Goal: Task Accomplishment & Management: Complete application form

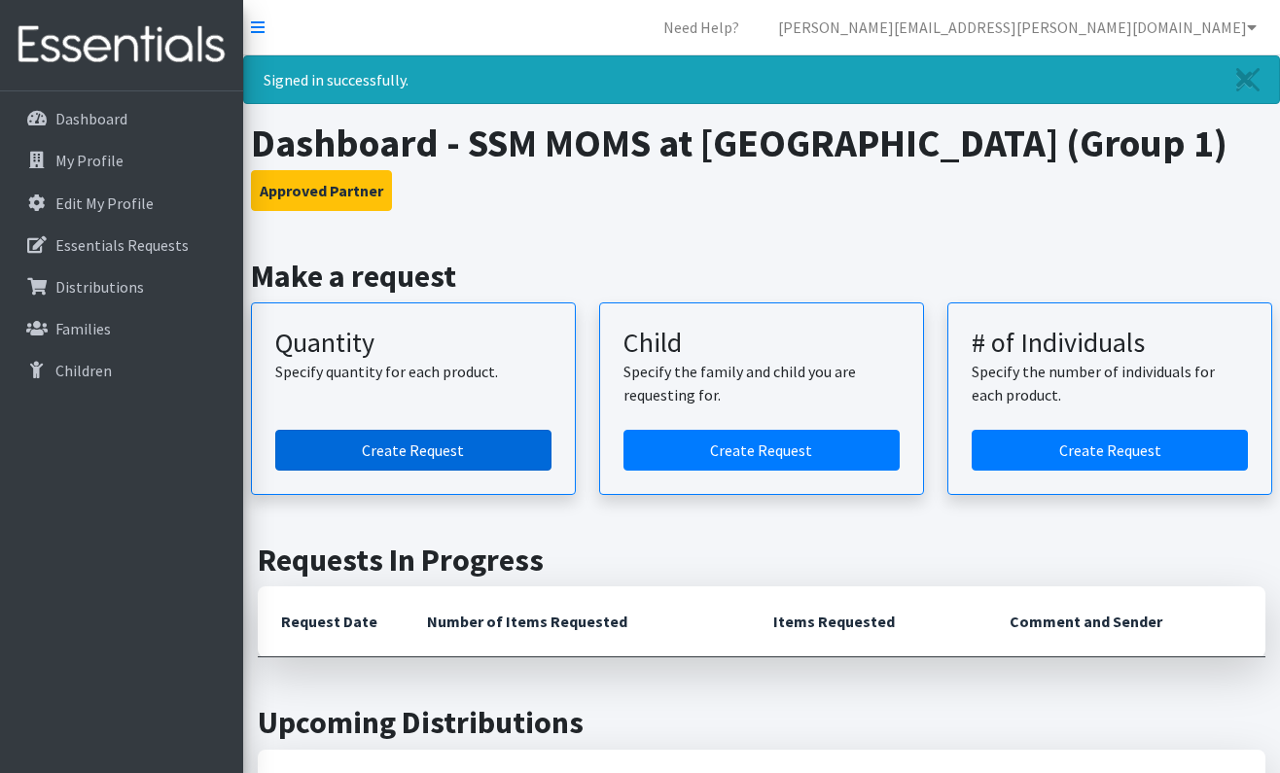
click at [406, 452] on link "Create Request" at bounding box center [413, 450] width 276 height 41
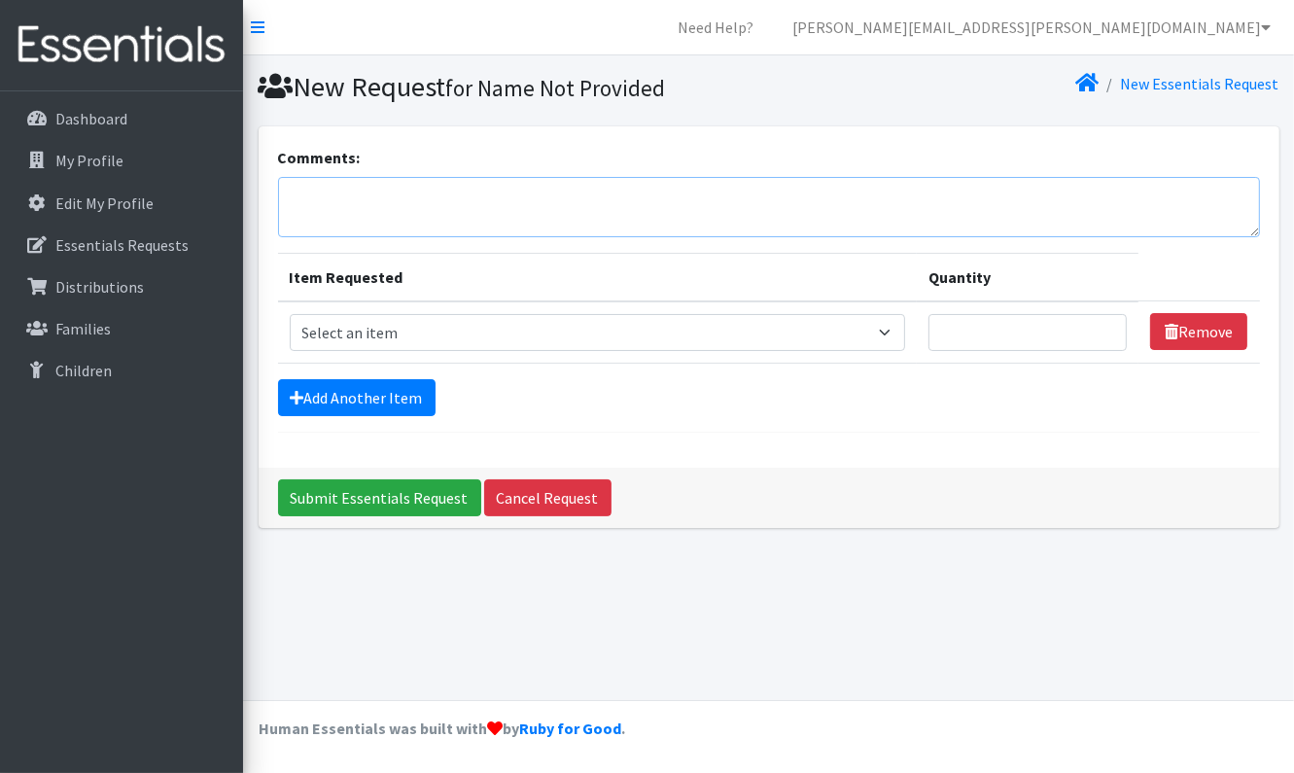
click at [350, 204] on textarea "Comments:" at bounding box center [769, 207] width 982 height 60
type textarea "Happy October!!"
click at [995, 235] on textarea "Happy October!!" at bounding box center [769, 207] width 982 height 60
click at [897, 335] on select "Select an item Period Supplies: Mixed Kits (order by bag) Applicator-free tampo…" at bounding box center [598, 332] width 617 height 37
select select "1091"
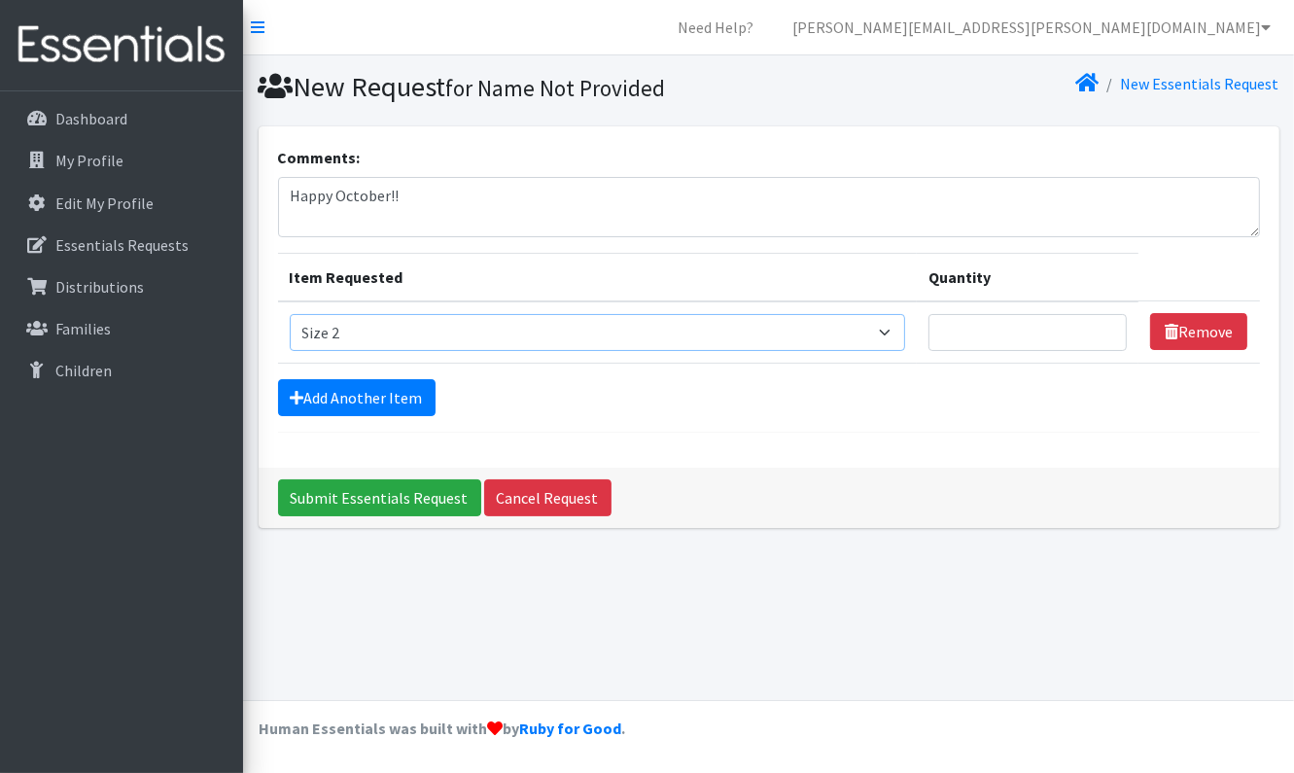
click at [290, 314] on select "Select an item Period Supplies: Mixed Kits (order by bag) Applicator-free tampo…" at bounding box center [598, 332] width 617 height 37
click at [1054, 334] on input "Quantity" at bounding box center [1028, 332] width 198 height 37
type input "500"
click at [341, 395] on link "Add Another Item" at bounding box center [357, 397] width 158 height 37
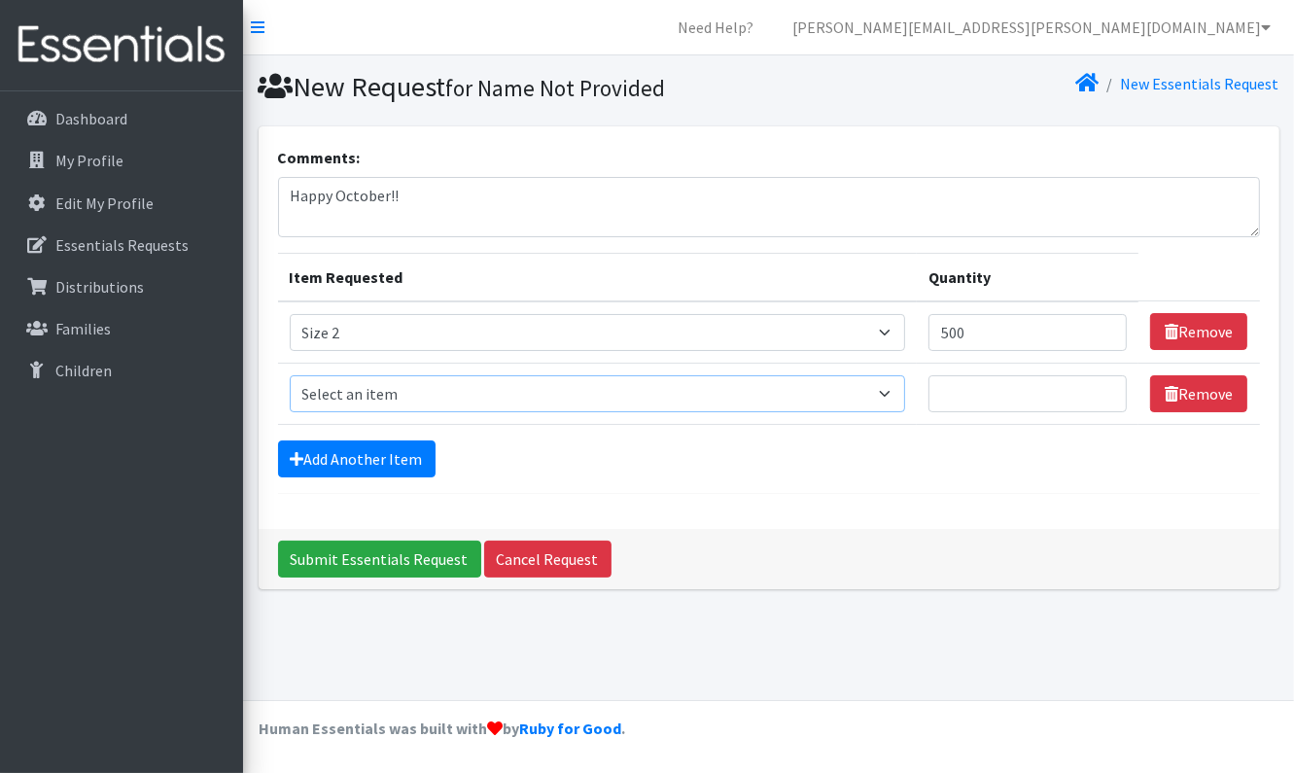
click at [904, 394] on select "Select an item Period Supplies: Mixed Kits (order by bag) Applicator-free tampo…" at bounding box center [598, 393] width 617 height 37
select select "12045"
click at [290, 375] on select "Select an item Period Supplies: Mixed Kits (order by bag) Applicator-free tampo…" at bounding box center [598, 393] width 617 height 37
click at [899, 389] on select "Select an item Period Supplies: Mixed Kits (order by bag) Applicator-free tampo…" at bounding box center [598, 393] width 617 height 37
click at [1049, 403] on input "Quantity" at bounding box center [1028, 393] width 198 height 37
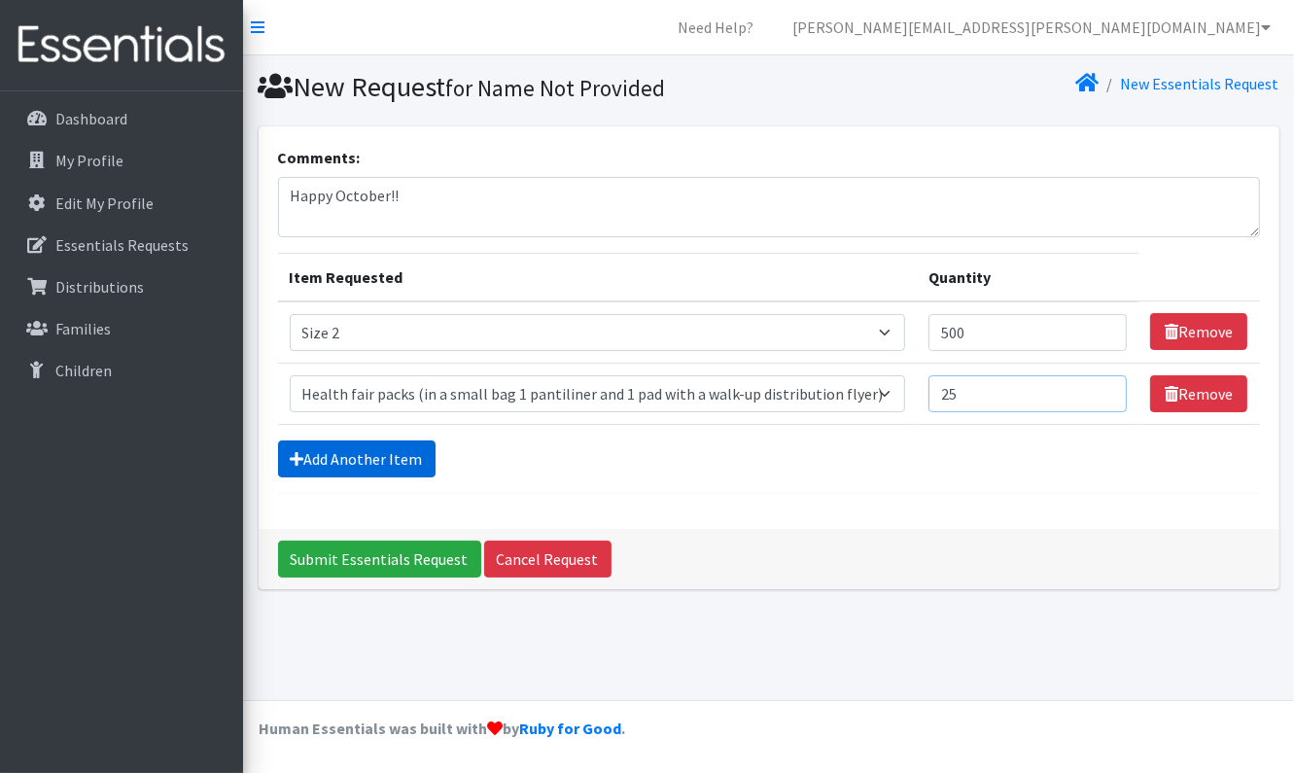
type input "25"
click at [397, 452] on link "Add Another Item" at bounding box center [357, 459] width 158 height 37
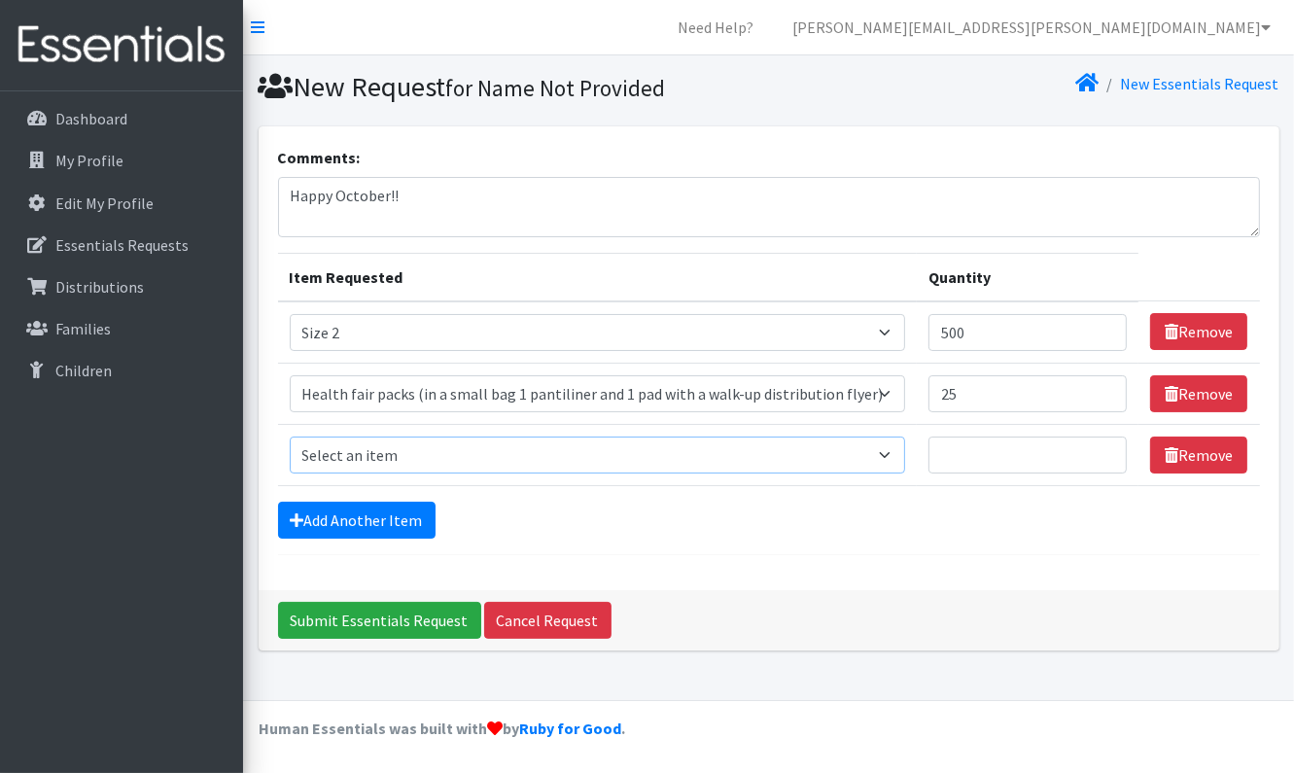
click at [896, 449] on select "Select an item Period Supplies: Mixed Kits (order by bag) Applicator-free tampo…" at bounding box center [598, 455] width 617 height 37
click at [290, 437] on select "Select an item Period Supplies: Mixed Kits (order by bag) Applicator-free tampo…" at bounding box center [598, 455] width 617 height 37
click at [898, 455] on select "Select an item Period Supplies: Mixed Kits (order by bag) Applicator-free tampo…" at bounding box center [598, 455] width 617 height 37
select select "7762"
click at [290, 437] on select "Select an item Period Supplies: Mixed Kits (order by bag) Applicator-free tampo…" at bounding box center [598, 455] width 617 height 37
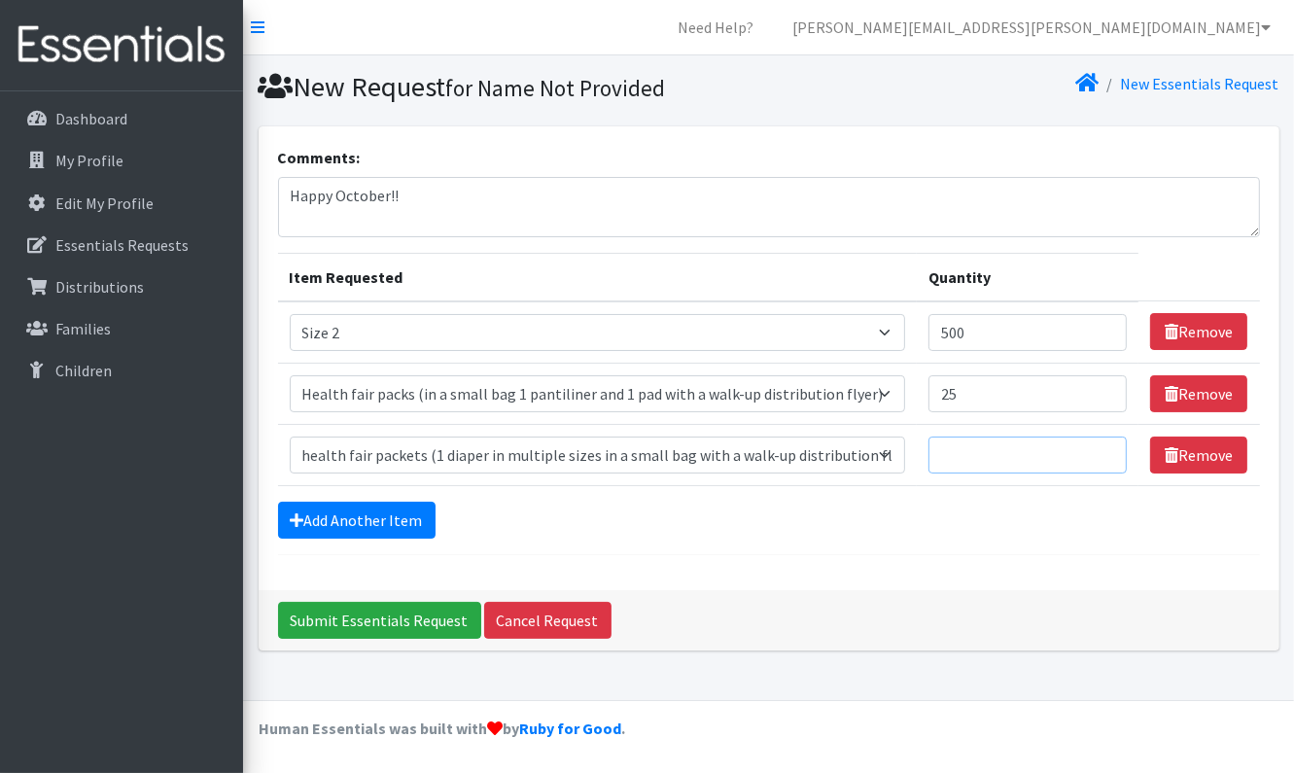
click at [976, 468] on input "Quantity" at bounding box center [1028, 455] width 198 height 37
type input "1"
click at [360, 514] on link "Add Another Item" at bounding box center [357, 520] width 158 height 37
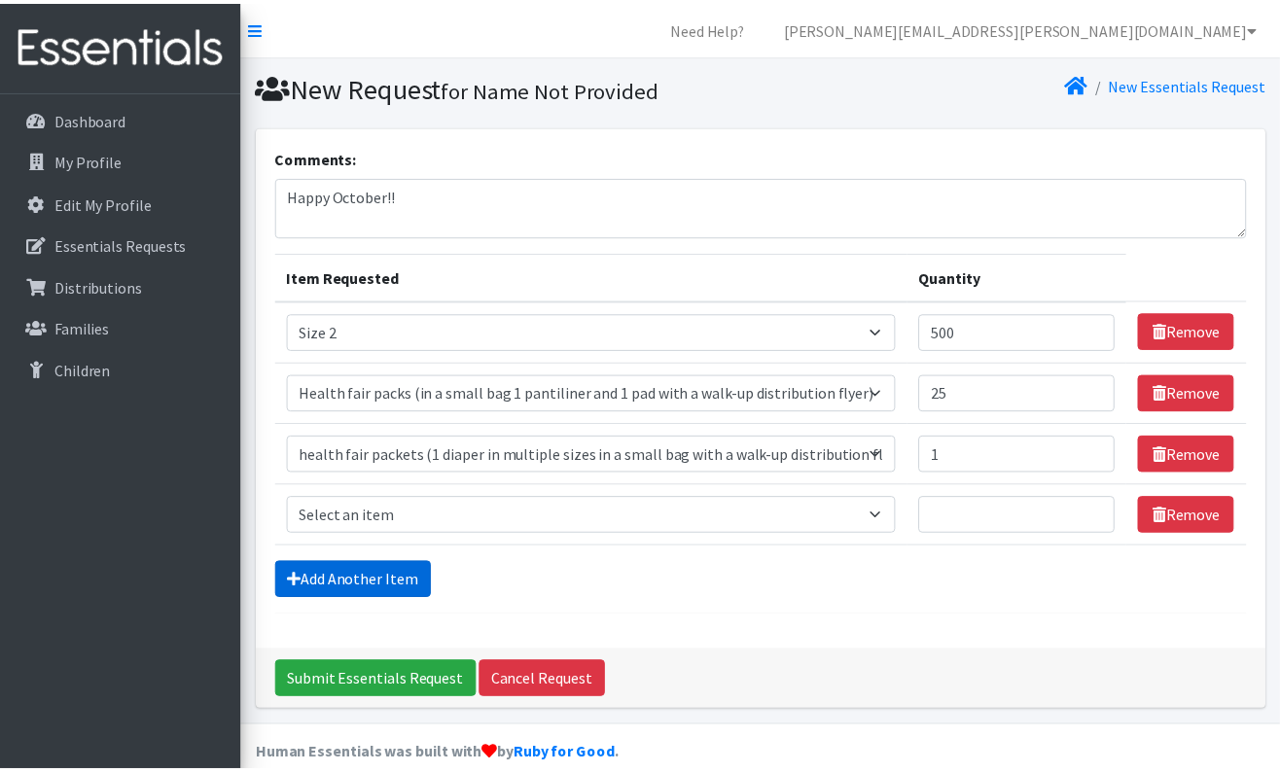
scroll to position [23, 0]
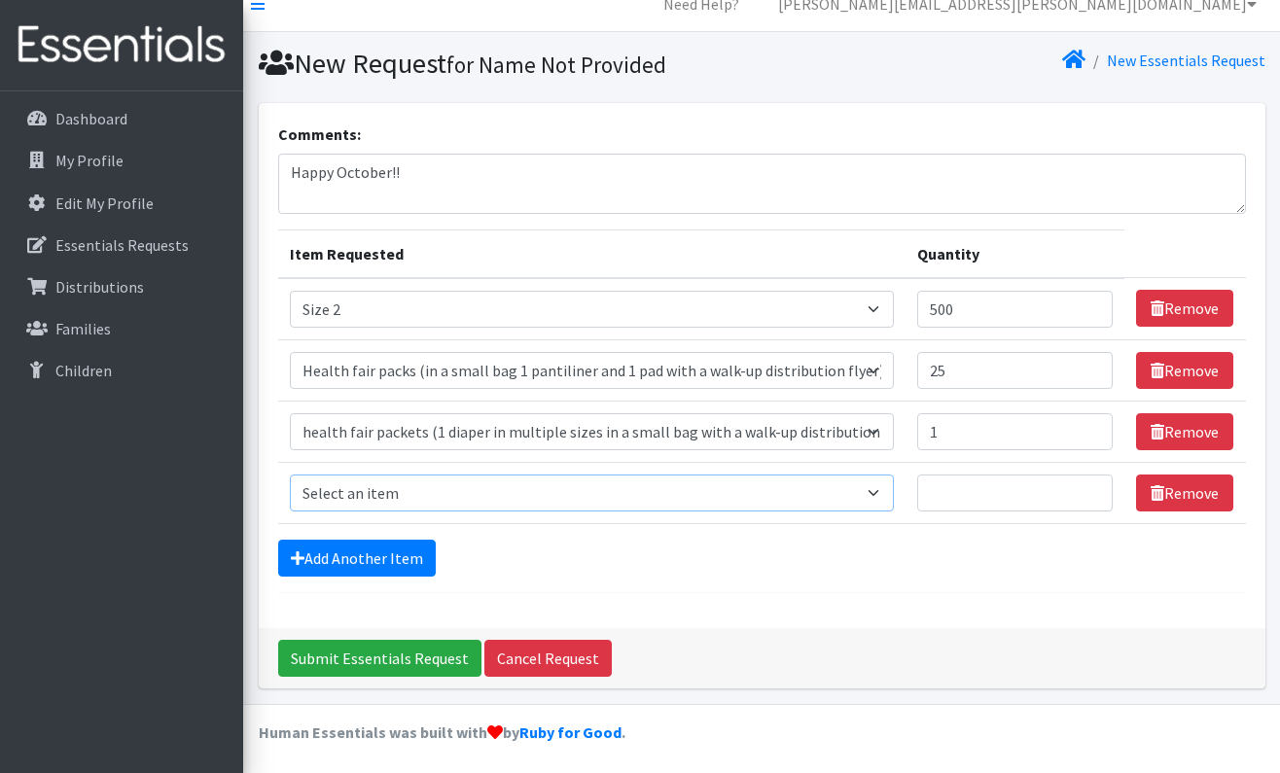
click at [887, 488] on select "Select an item Period Supplies: Mixed Kits (order by bag) Applicator-free tampo…" at bounding box center [592, 493] width 605 height 37
select select "8798"
click at [290, 475] on select "Select an item Period Supplies: Mixed Kits (order by bag) Applicator-free tampo…" at bounding box center [592, 493] width 605 height 37
click at [969, 493] on input "Quantity" at bounding box center [1014, 493] width 195 height 37
type input "1"
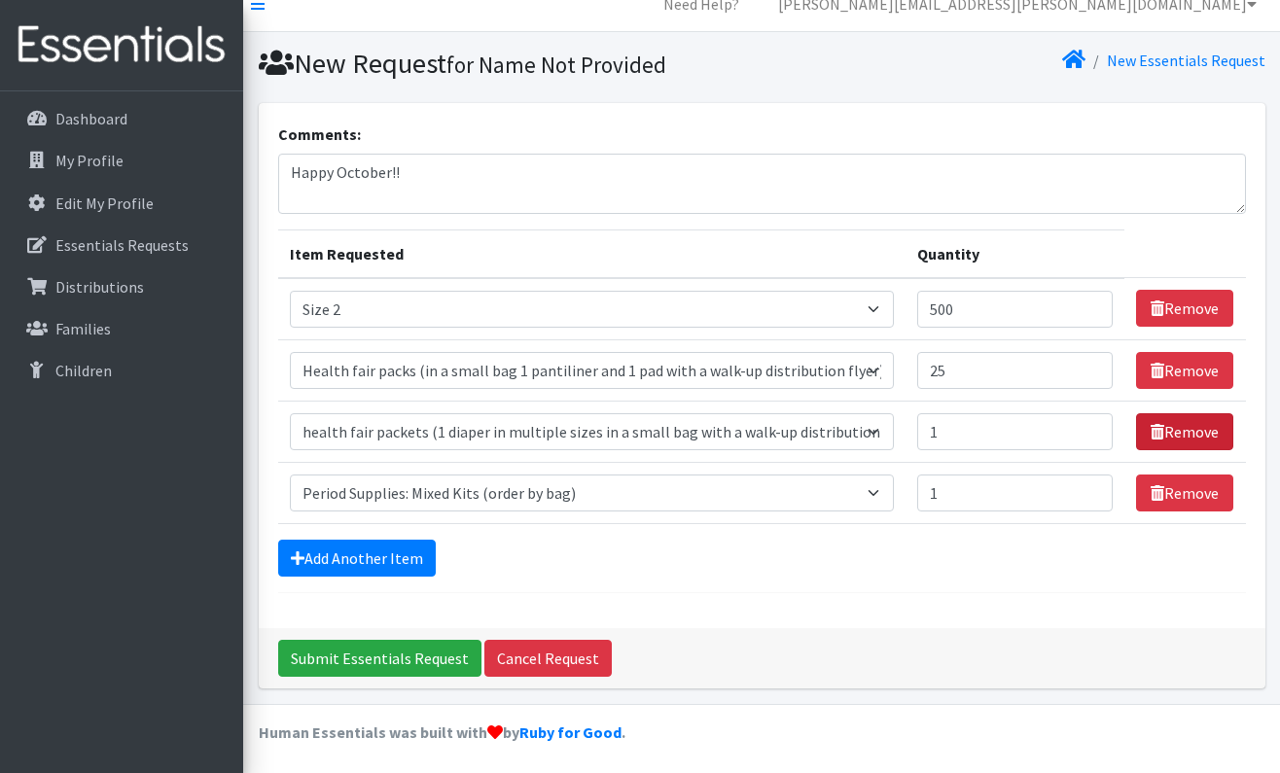
click at [1172, 425] on link "Remove" at bounding box center [1184, 431] width 97 height 37
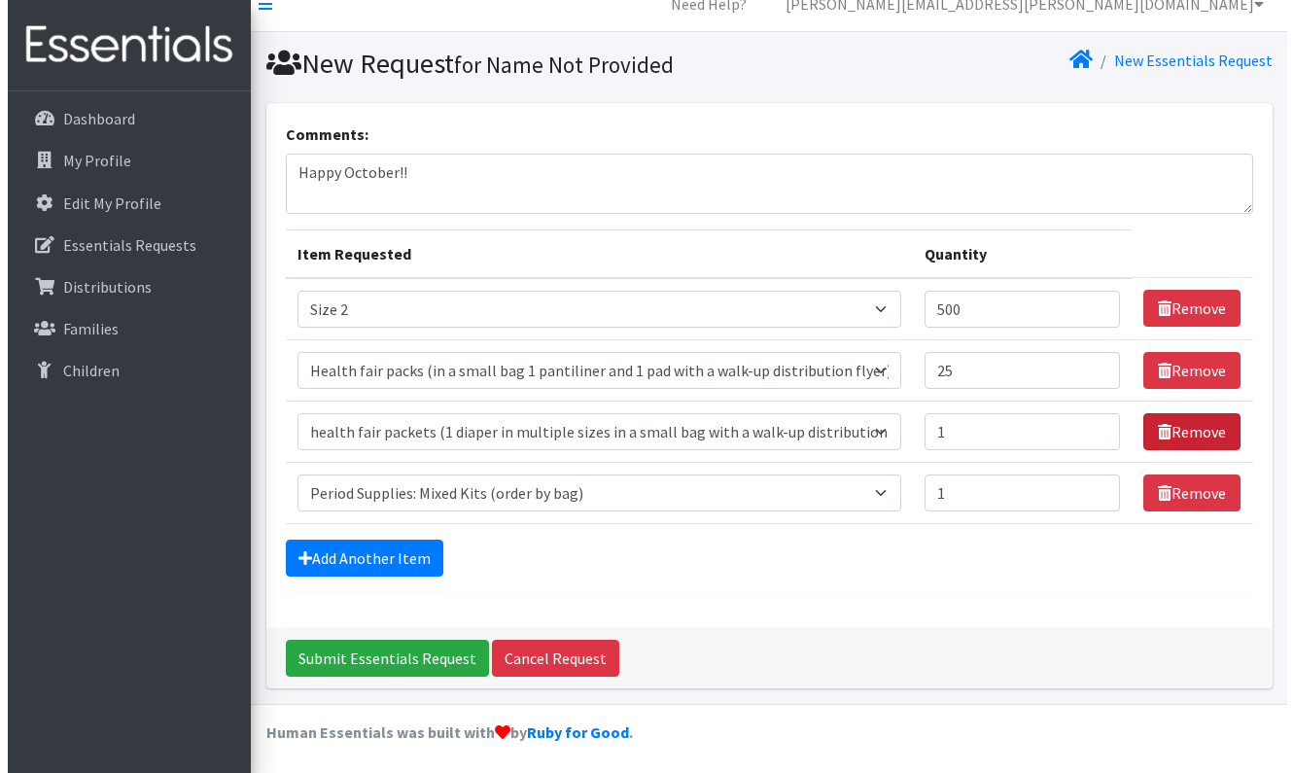
scroll to position [0, 0]
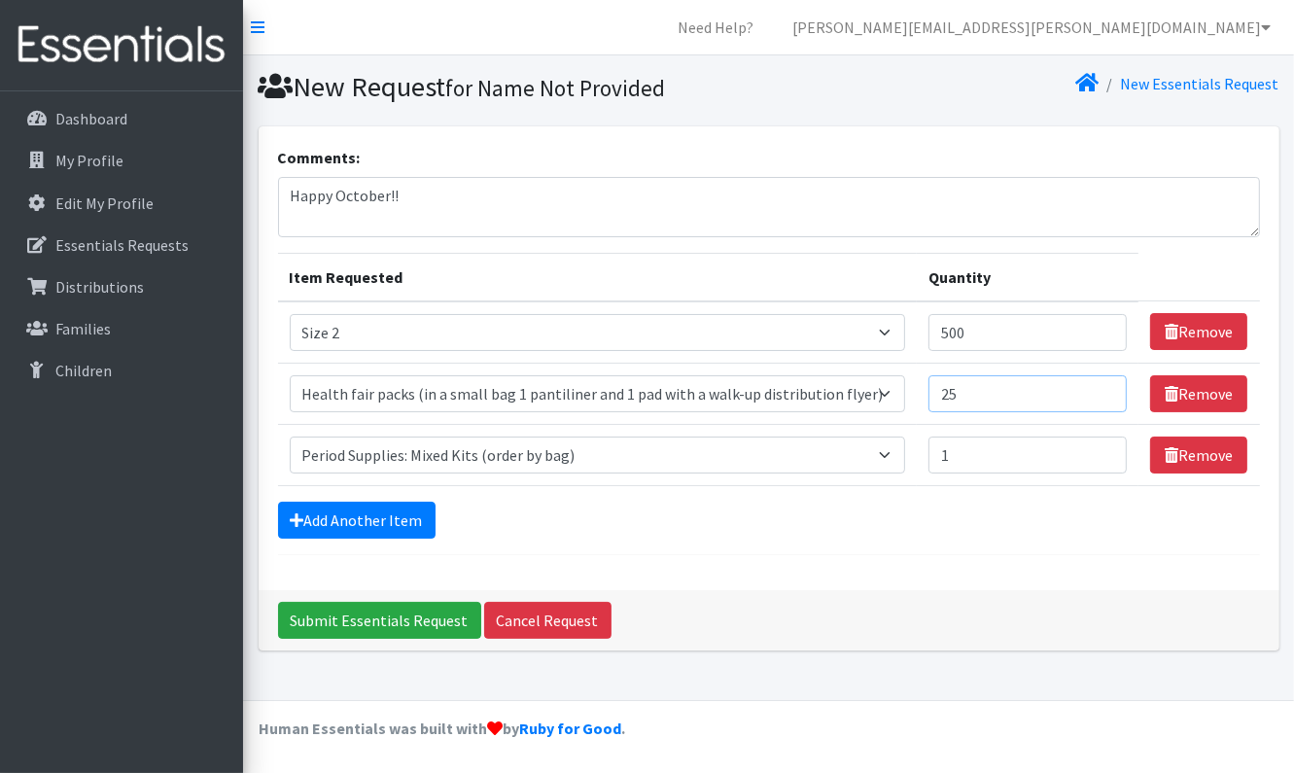
drag, startPoint x: 972, startPoint y: 390, endPoint x: 957, endPoint y: 389, distance: 15.6
click at [957, 389] on input "25" at bounding box center [1028, 393] width 198 height 37
type input "50"
click at [406, 616] on input "Submit Essentials Request" at bounding box center [379, 620] width 203 height 37
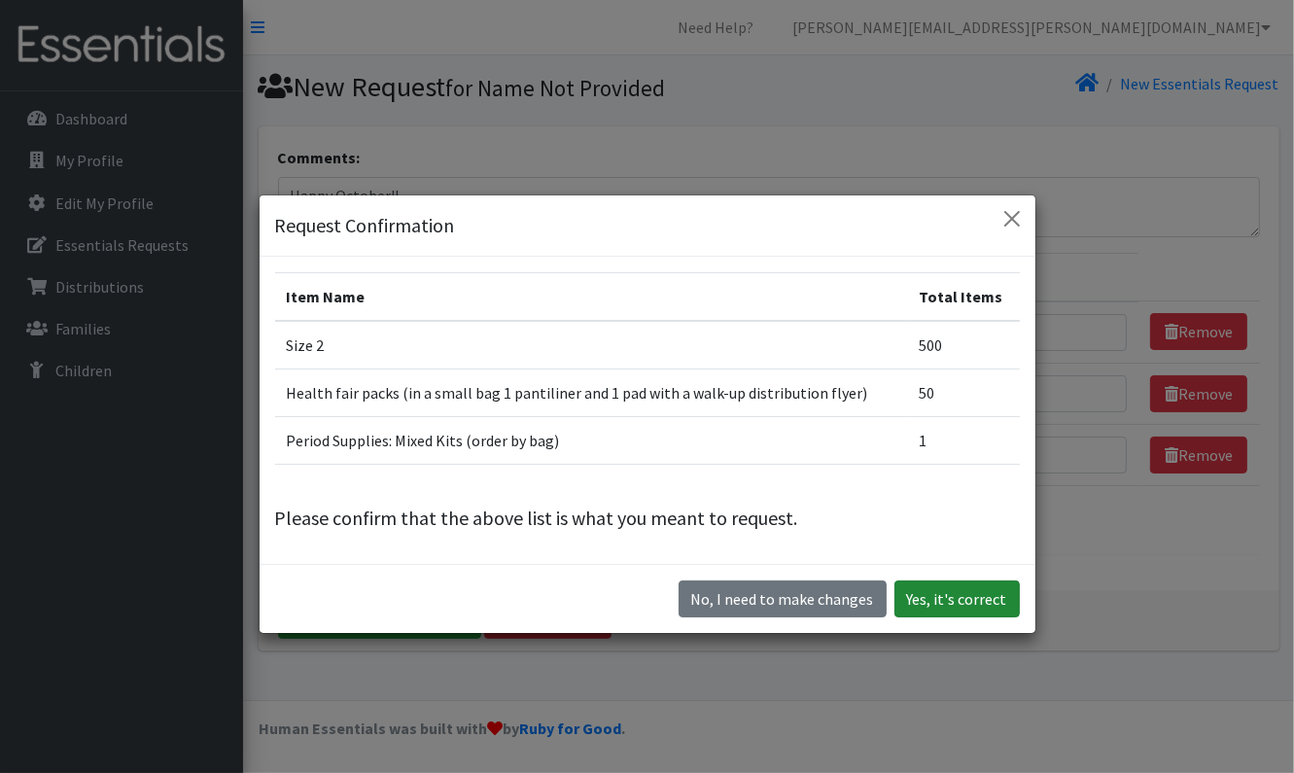
click at [945, 586] on button "Yes, it's correct" at bounding box center [957, 599] width 125 height 37
